Goal: Check status: Check status

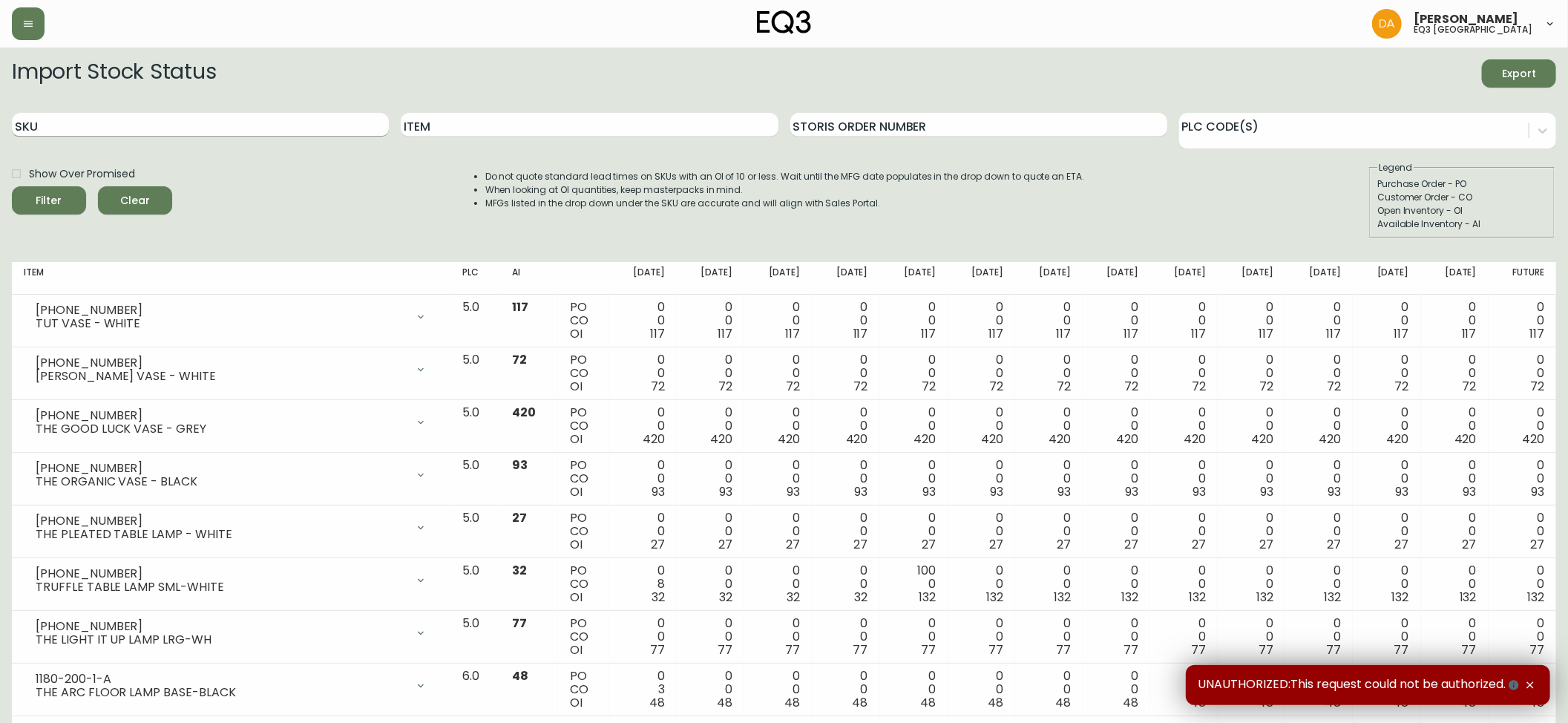
click at [69, 128] on input "SKU" at bounding box center [200, 124] width 377 height 23
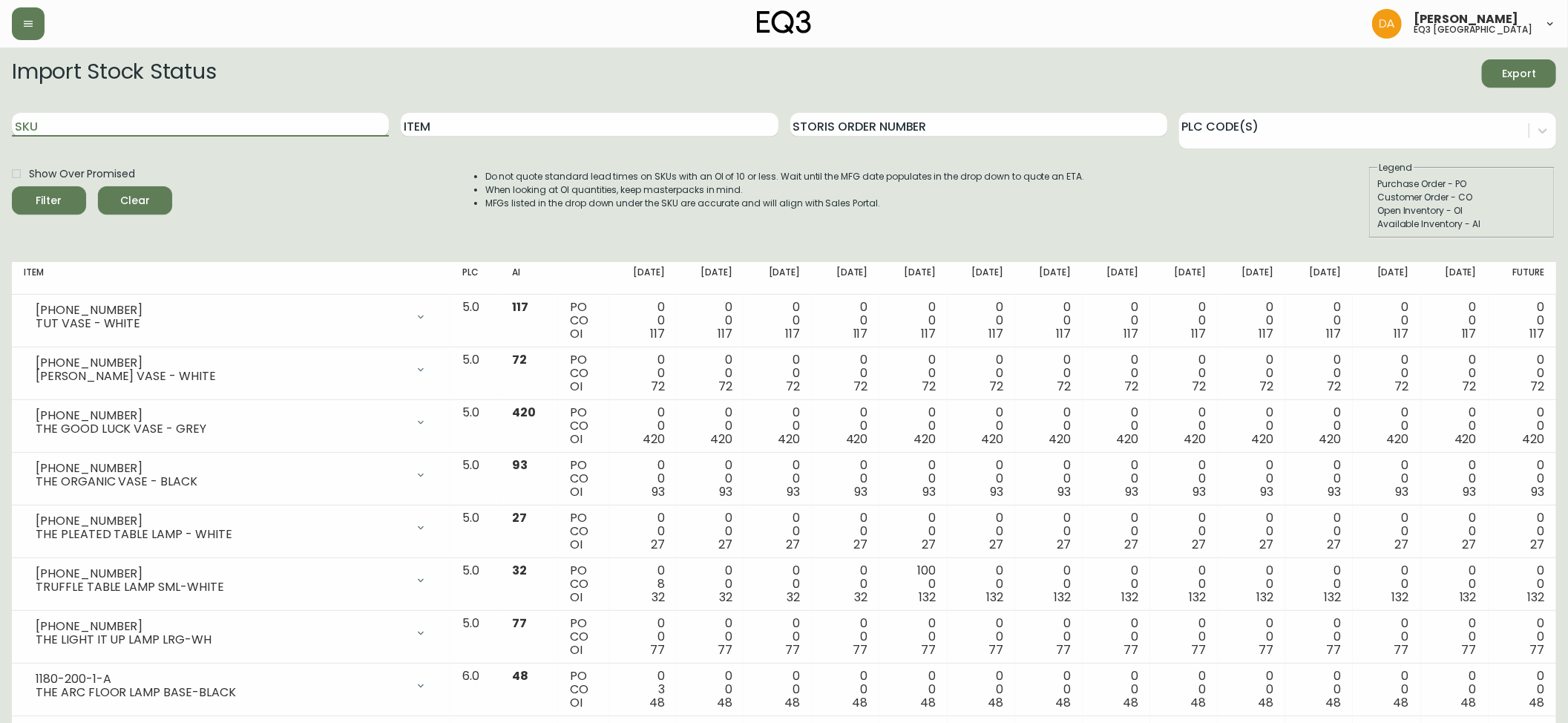
paste input "[PHONE_NUMBER]"
type input "[PHONE_NUMBER]"
click at [39, 200] on icon "submit" at bounding box center [43, 198] width 15 height 15
